Goal: Information Seeking & Learning: Learn about a topic

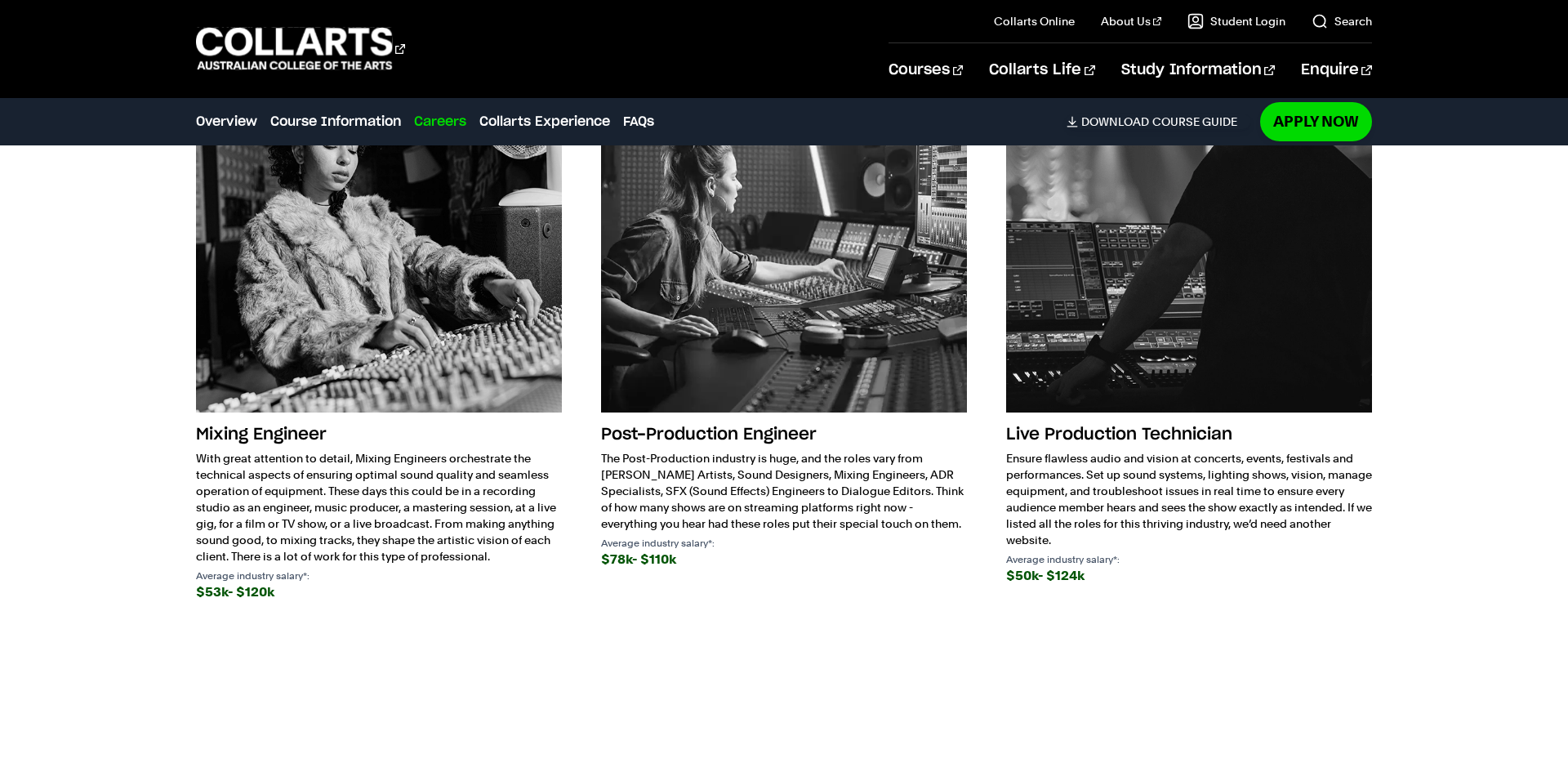
scroll to position [2584, 0]
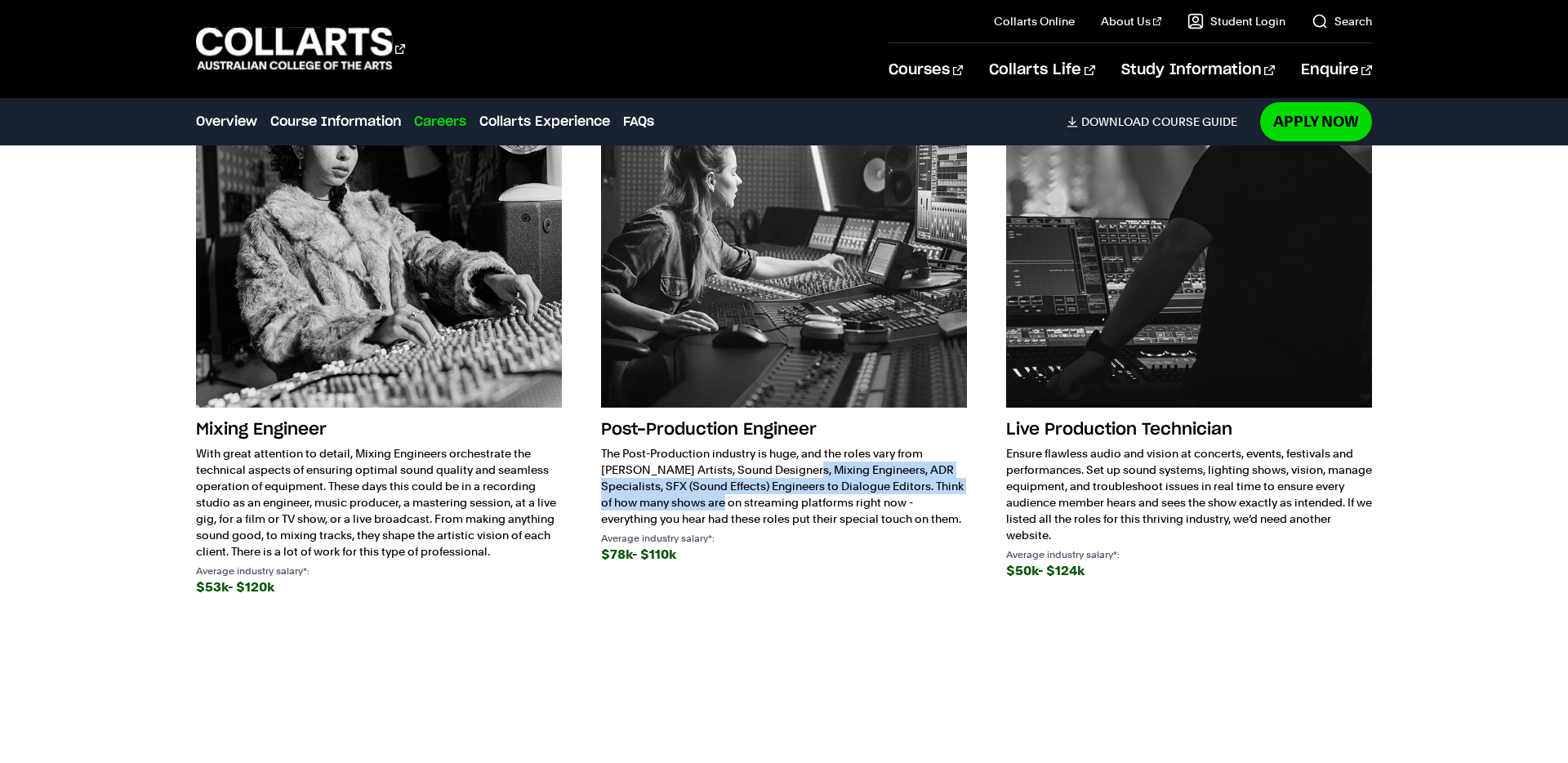
drag, startPoint x: 842, startPoint y: 486, endPoint x: 896, endPoint y: 491, distance: 54.2
click at [926, 455] on p "The Post-Production industry is huge, and the roles vary from Foley Artists, So…" at bounding box center [784, 486] width 366 height 82
copy p "Foley Artists, Sound Designers, Mixing Engineers, ADR Specialists, SFX (Sound E…"
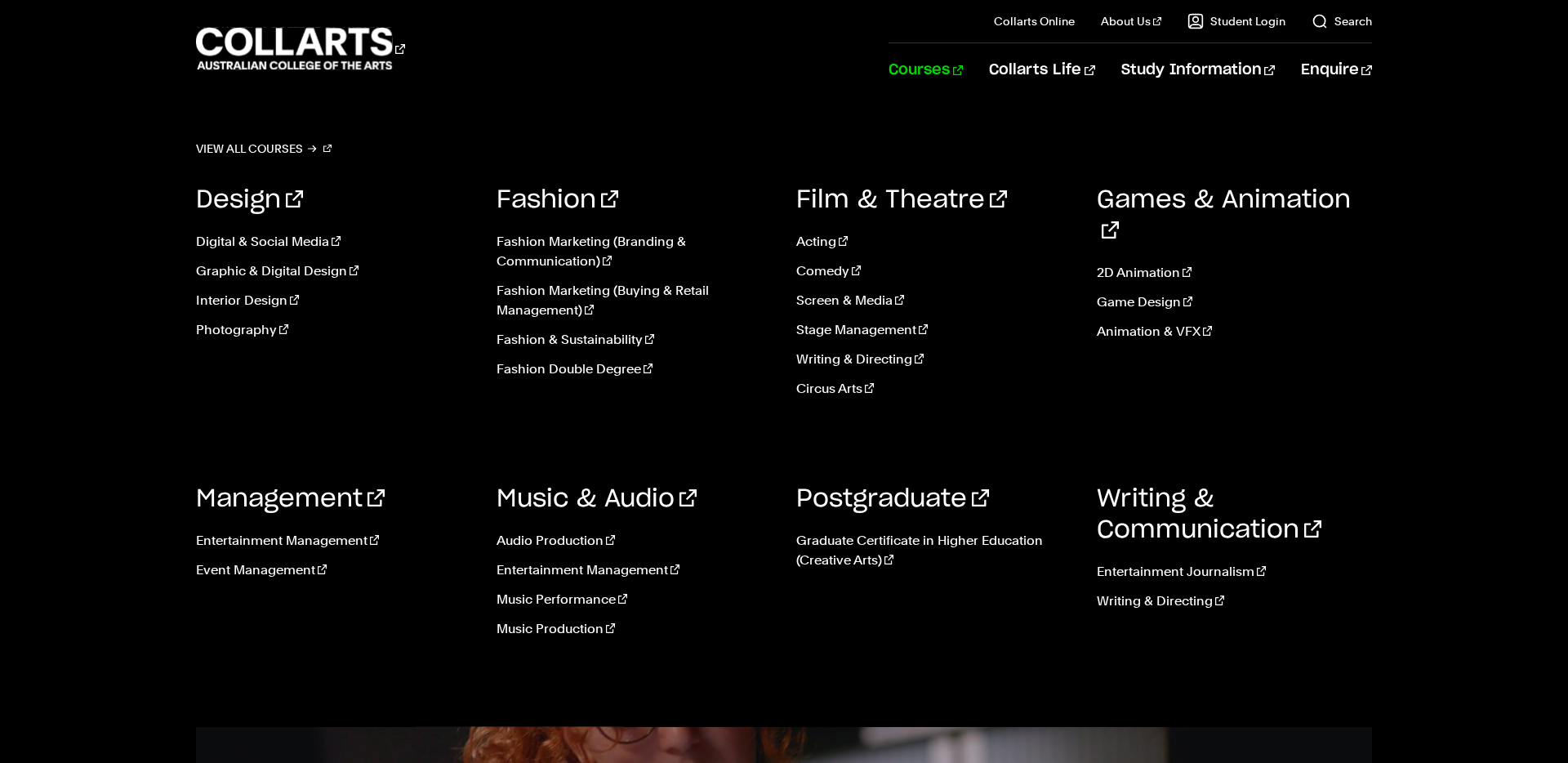
scroll to position [56, 0]
click at [551, 566] on link "Entertainment Management" at bounding box center [634, 571] width 276 height 20
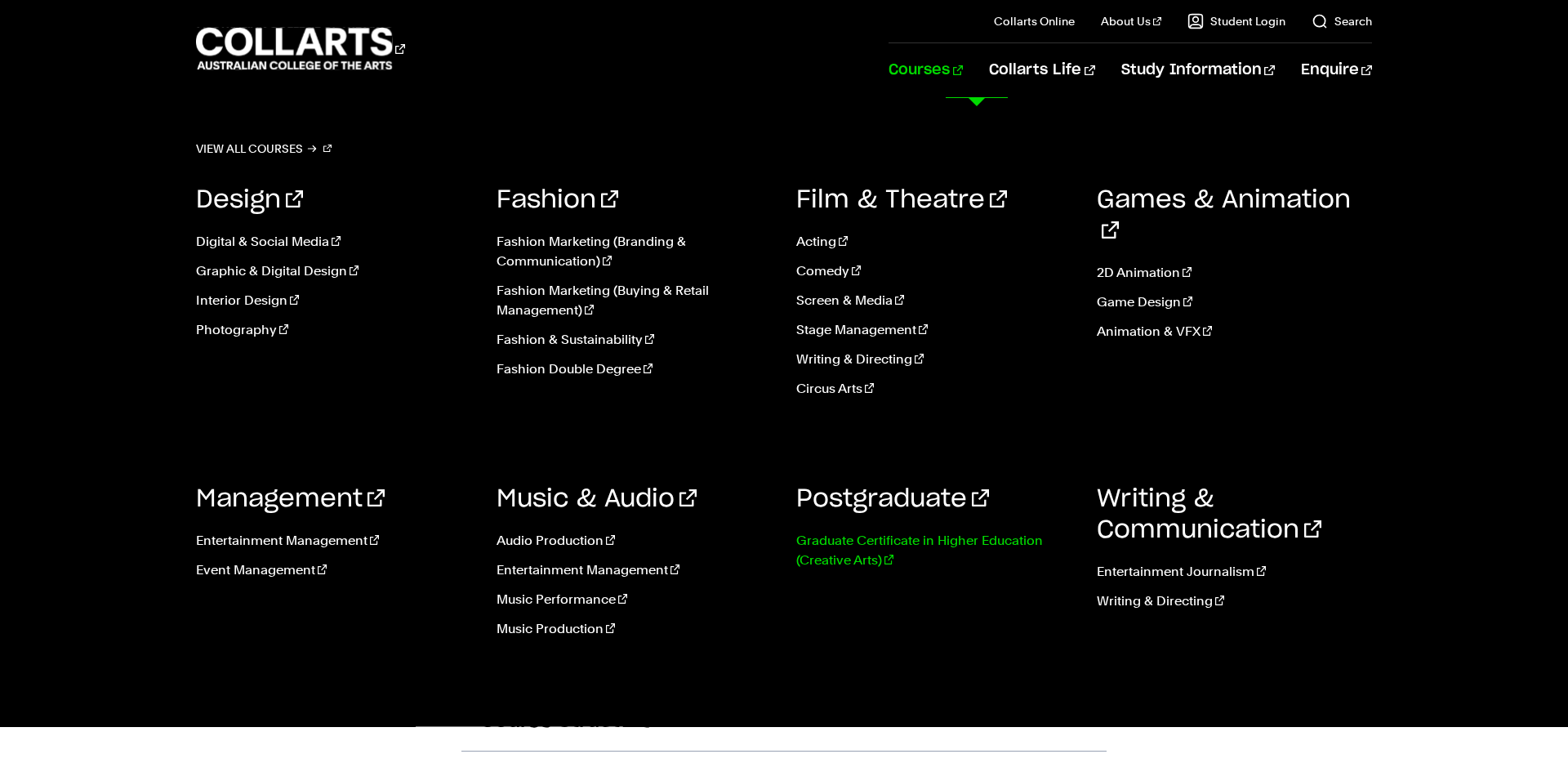
scroll to position [1218, 0]
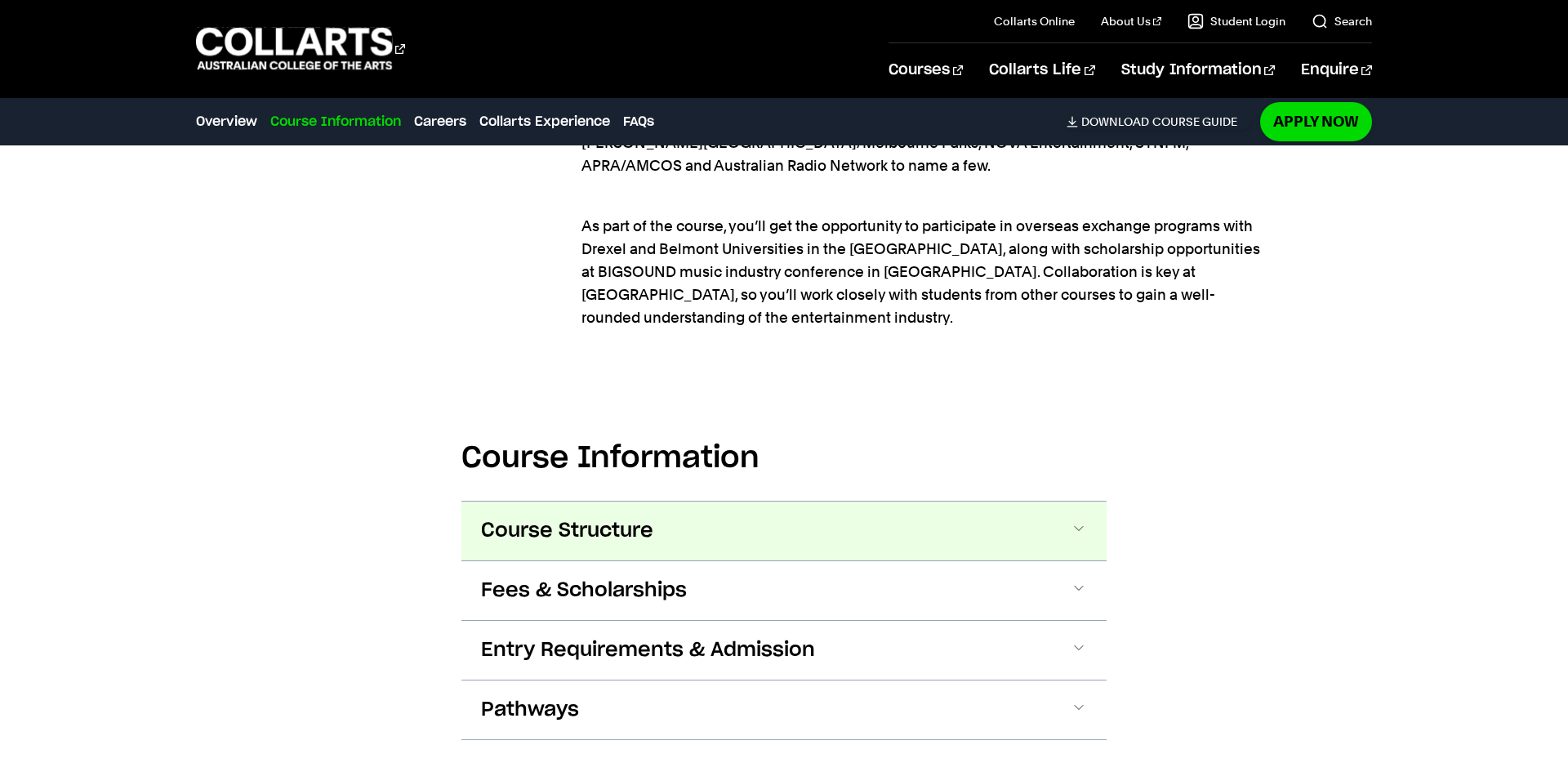
click at [741, 502] on button "Course Structure" at bounding box center [784, 531] width 645 height 59
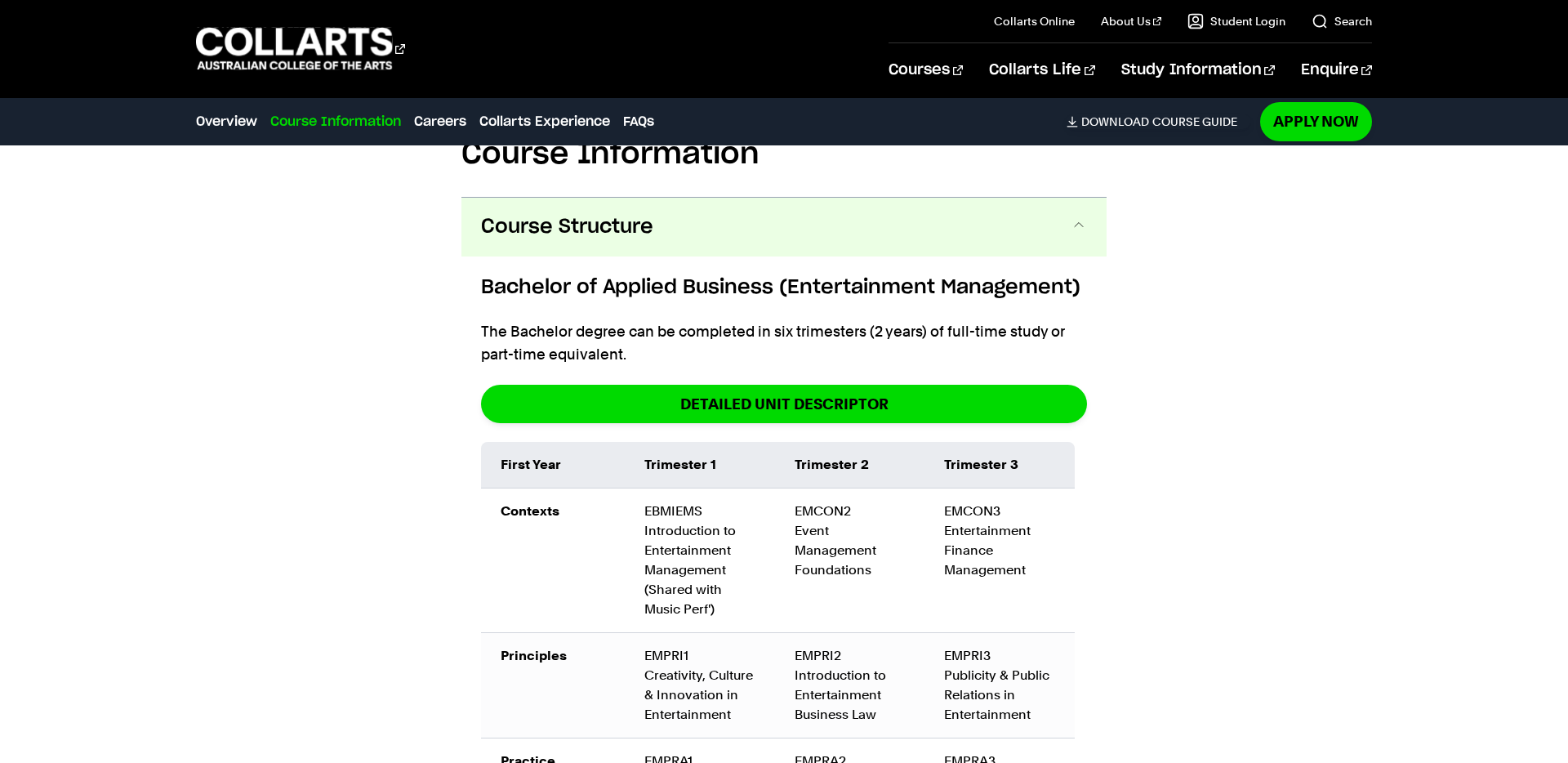
scroll to position [2268, 0]
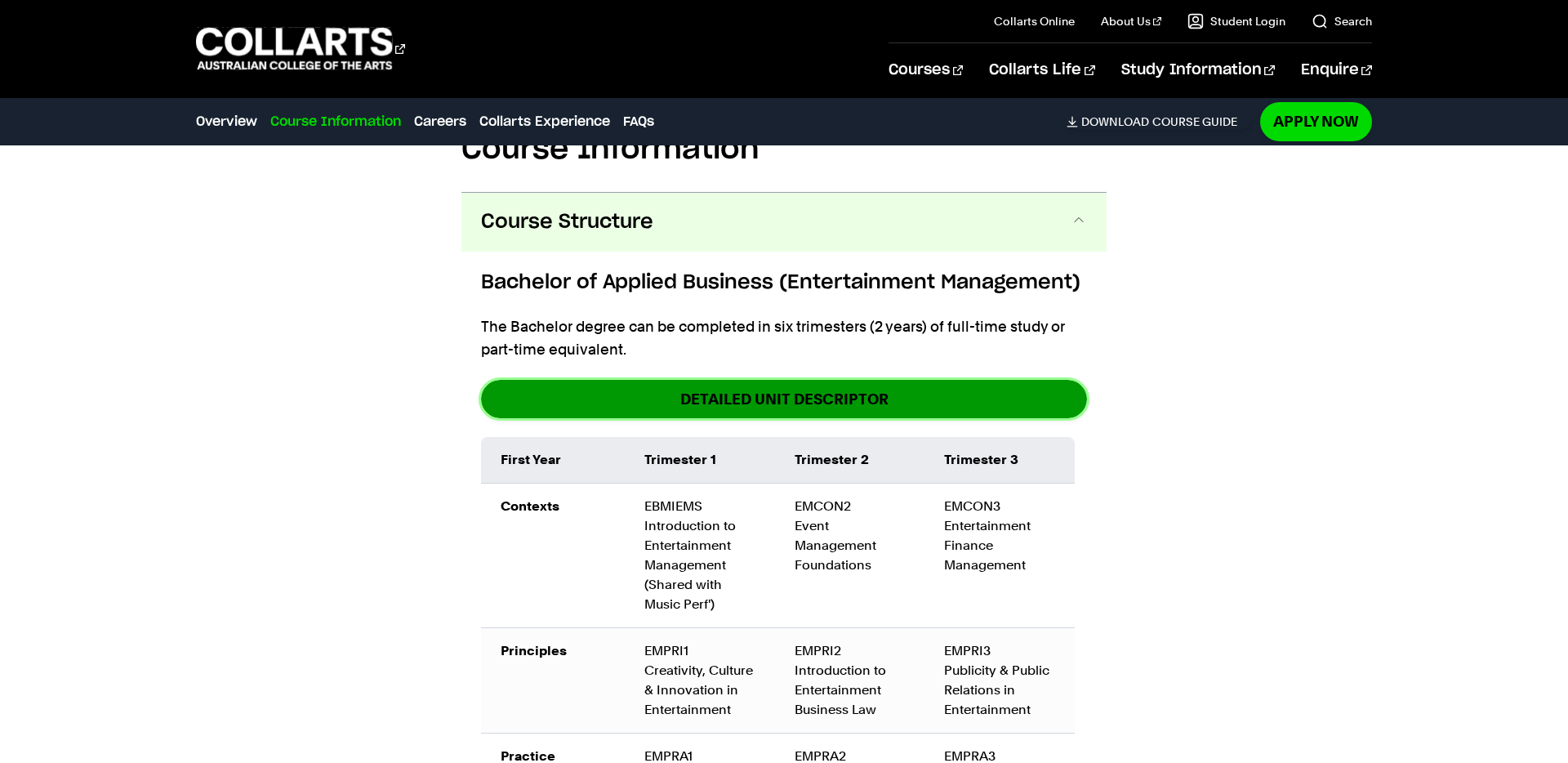
click at [844, 380] on link "detailed unit descriptor" at bounding box center [784, 399] width 606 height 38
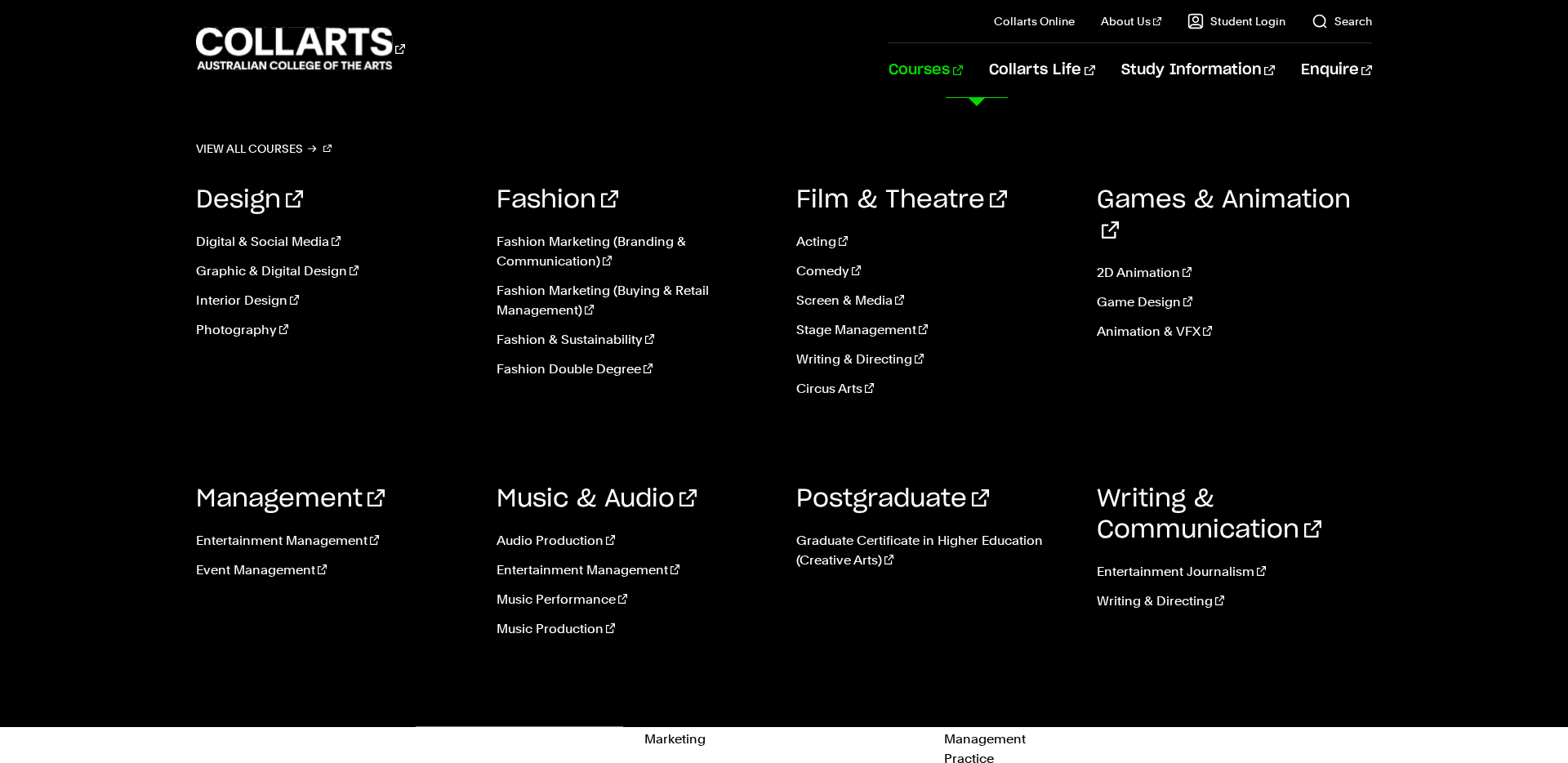
scroll to position [2326, 0]
click at [848, 301] on link "Screen & Media" at bounding box center [934, 300] width 276 height 20
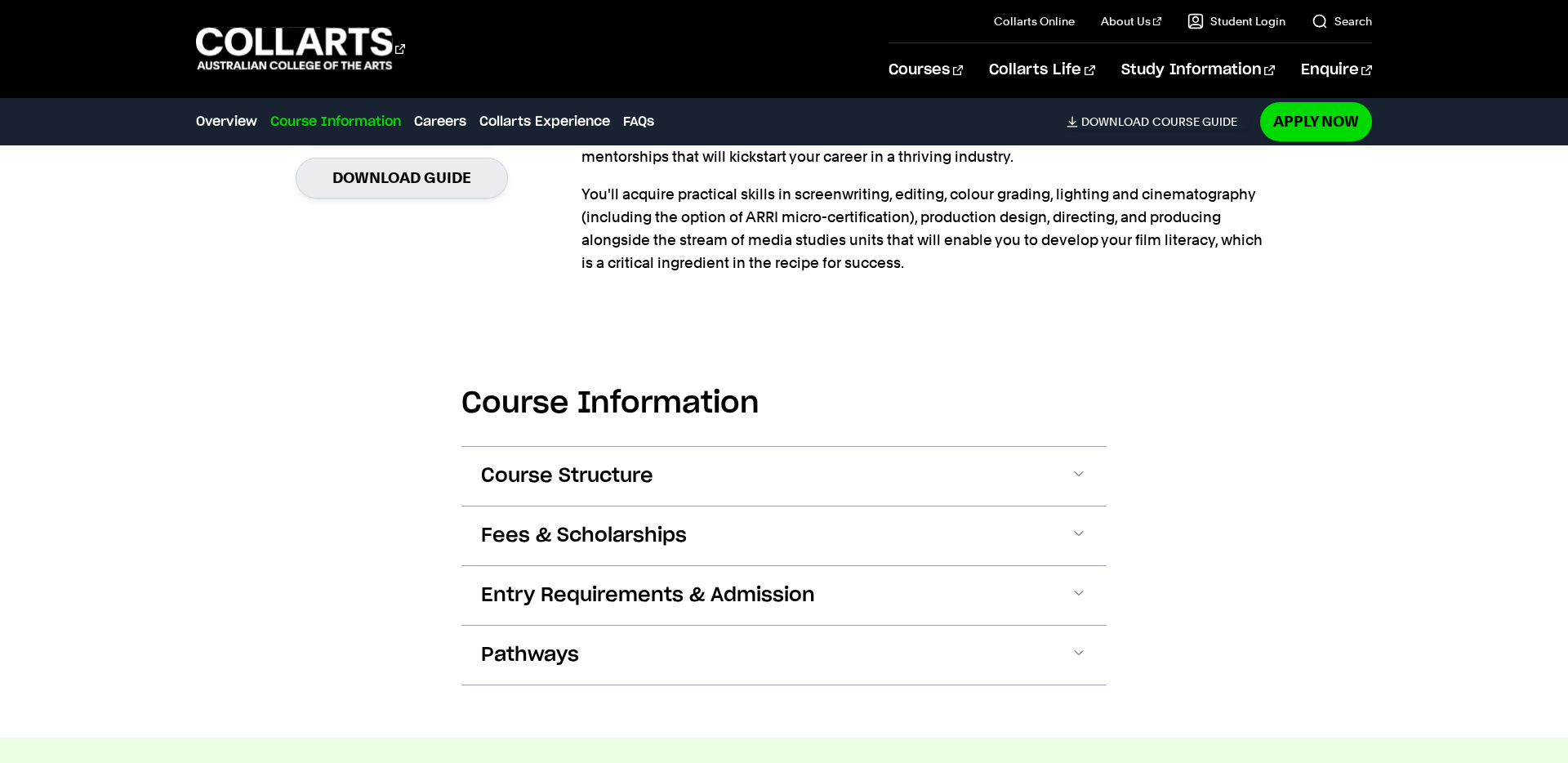
click at [773, 483] on button "Course Structure" at bounding box center [784, 476] width 645 height 59
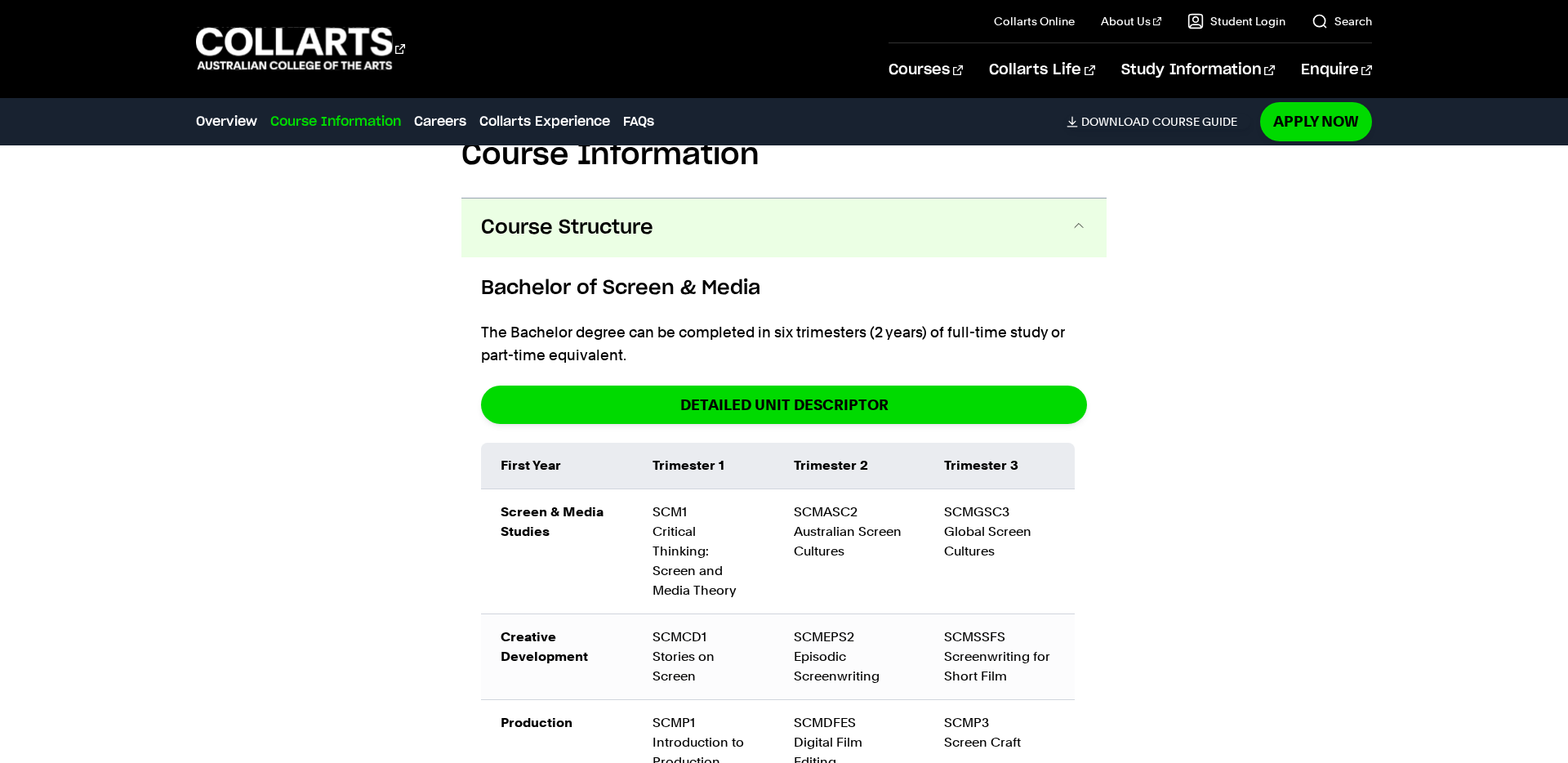
scroll to position [1685, 0]
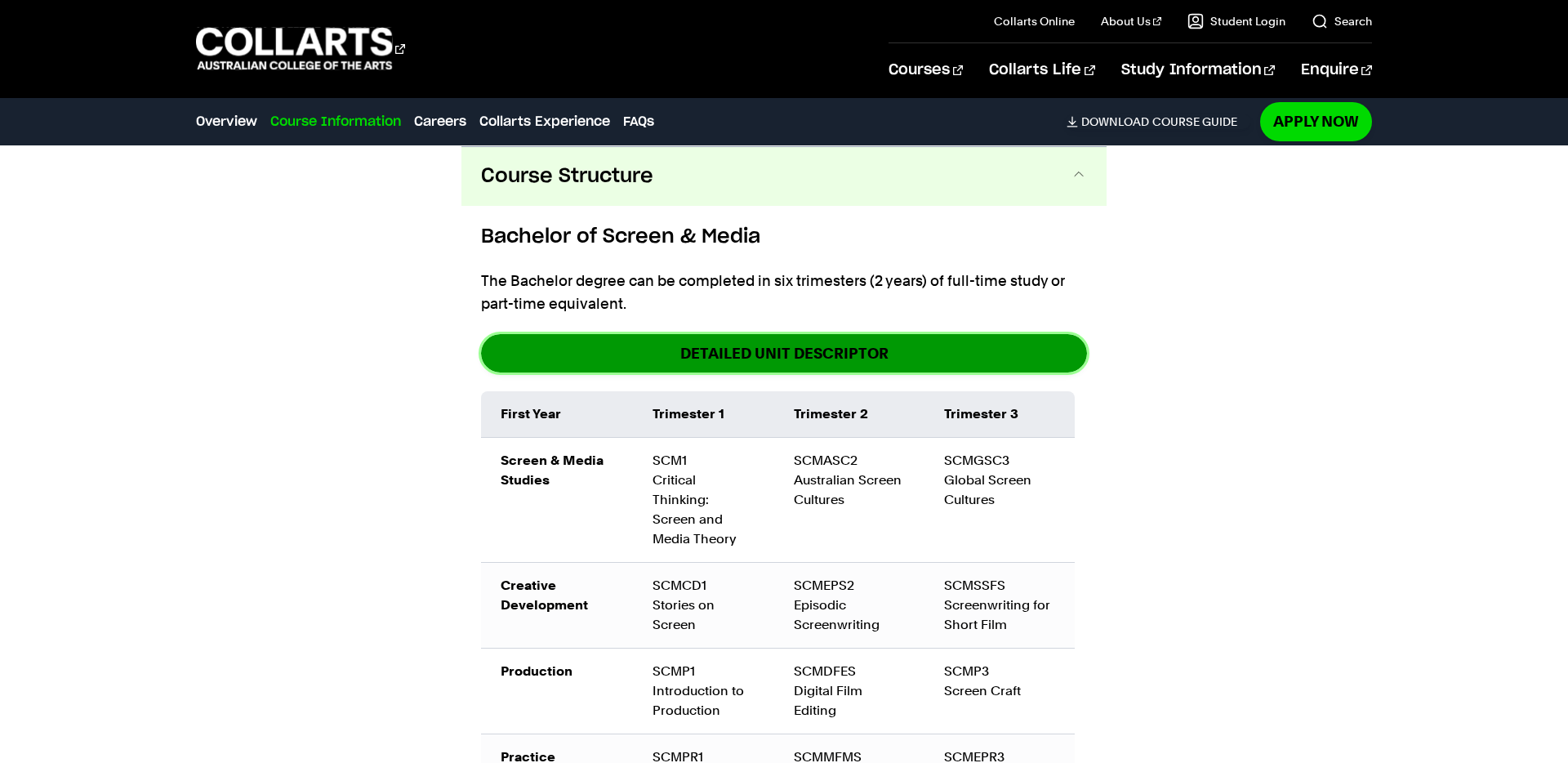
click at [832, 356] on link "DETAILED UNIT DESCRIPTOR" at bounding box center [784, 353] width 606 height 38
